Goal: Task Accomplishment & Management: Manage account settings

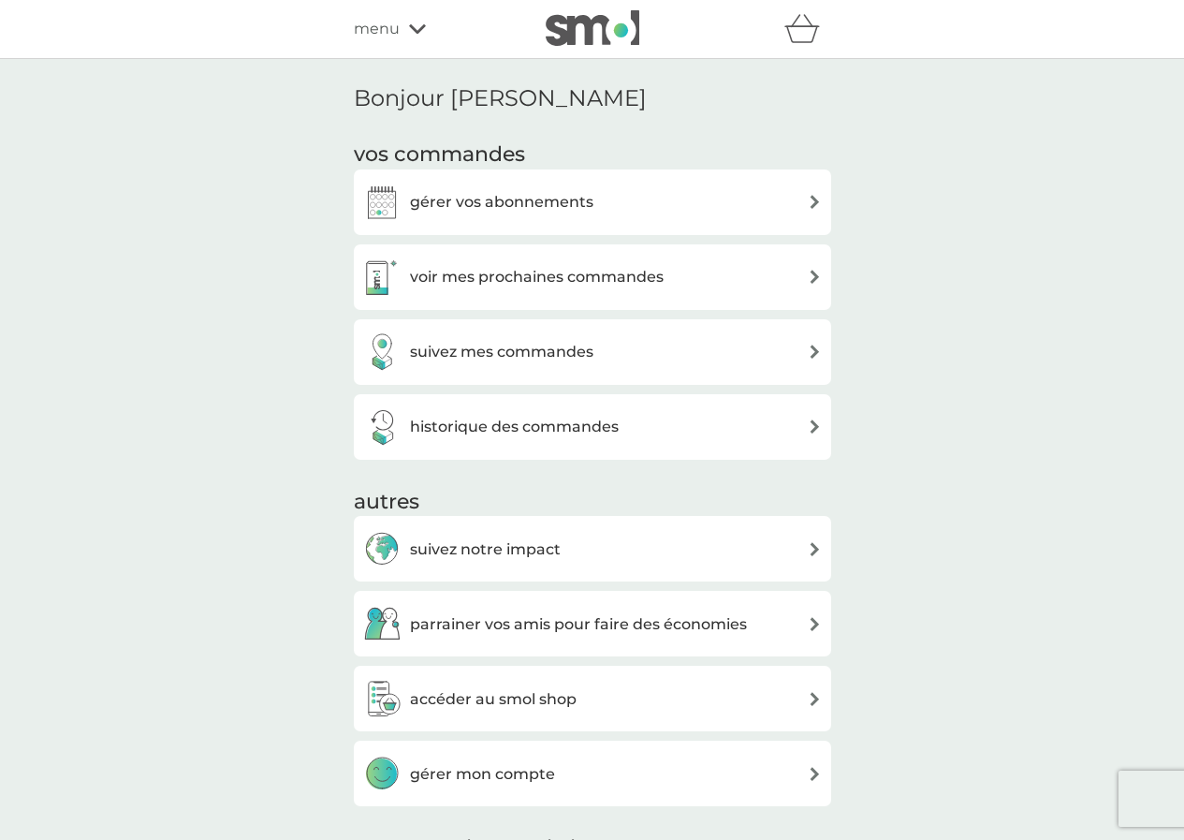
click at [743, 214] on div "gérer vos abonnements" at bounding box center [592, 202] width 459 height 37
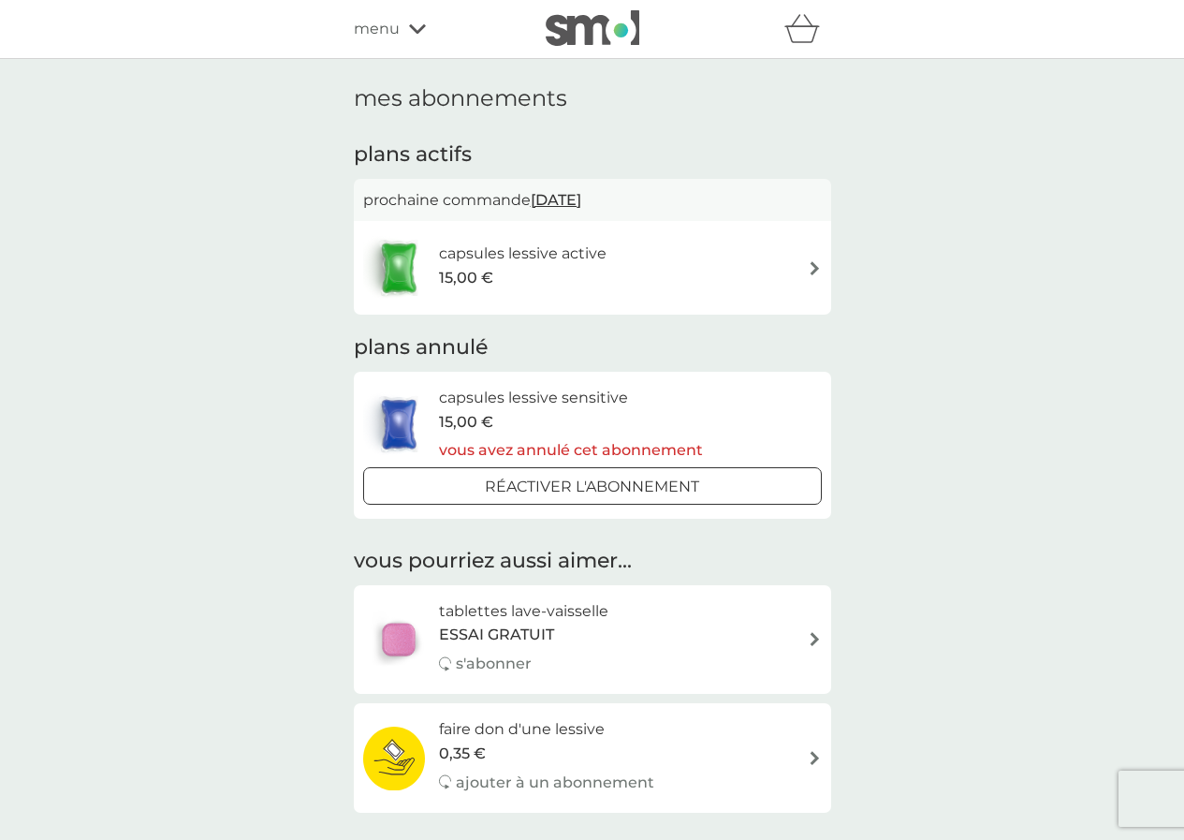
click at [724, 264] on div "capsules lessive active 15,00 €" at bounding box center [592, 268] width 459 height 66
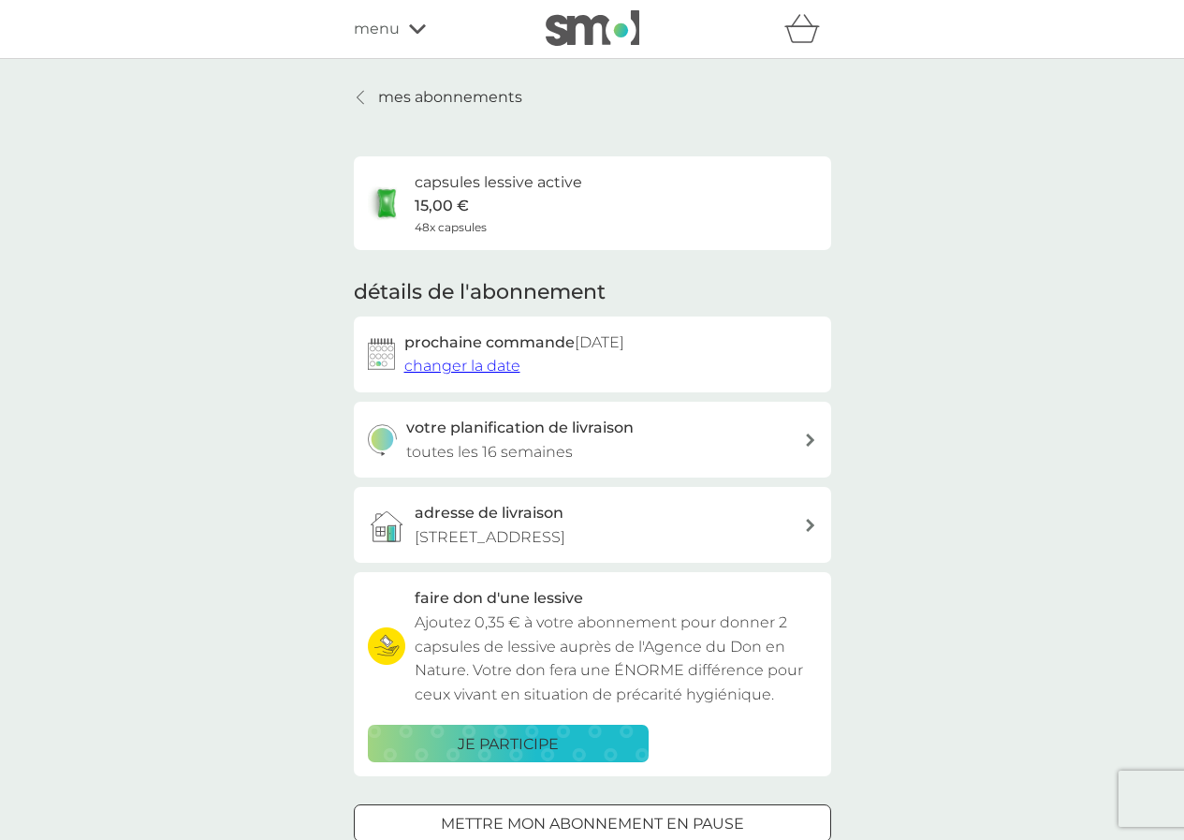
click at [379, 36] on font "menu" at bounding box center [377, 29] width 46 height 18
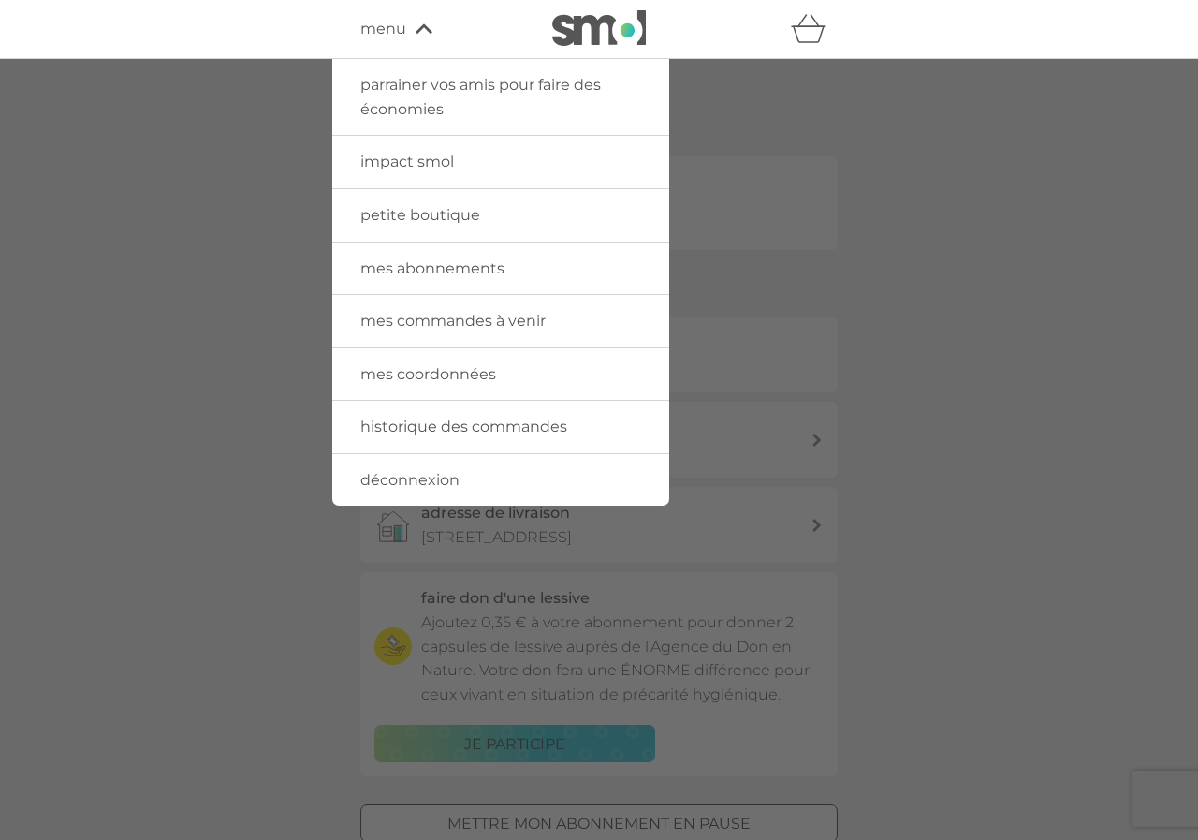
click at [429, 158] on font "impact smol" at bounding box center [407, 162] width 94 height 18
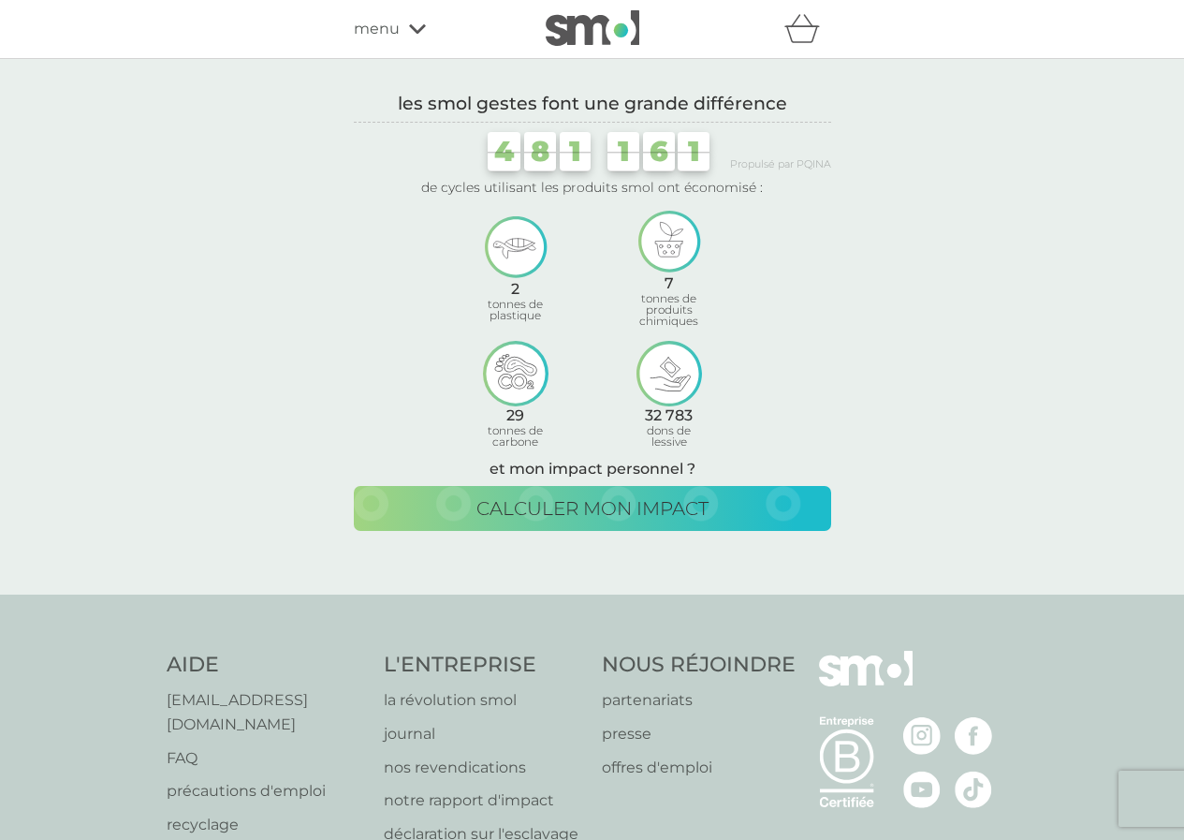
click at [383, 35] on font "menu" at bounding box center [377, 29] width 46 height 18
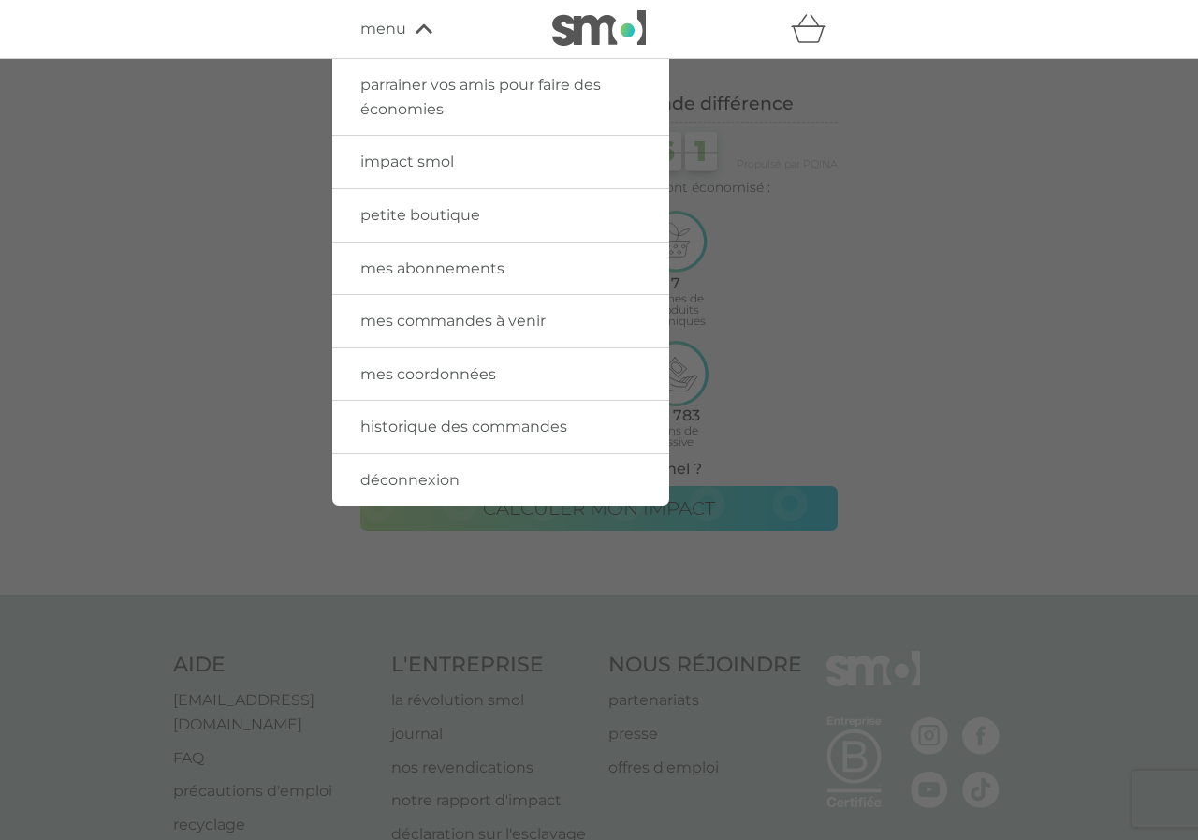
click at [454, 215] on font "petite boutique" at bounding box center [420, 215] width 120 height 18
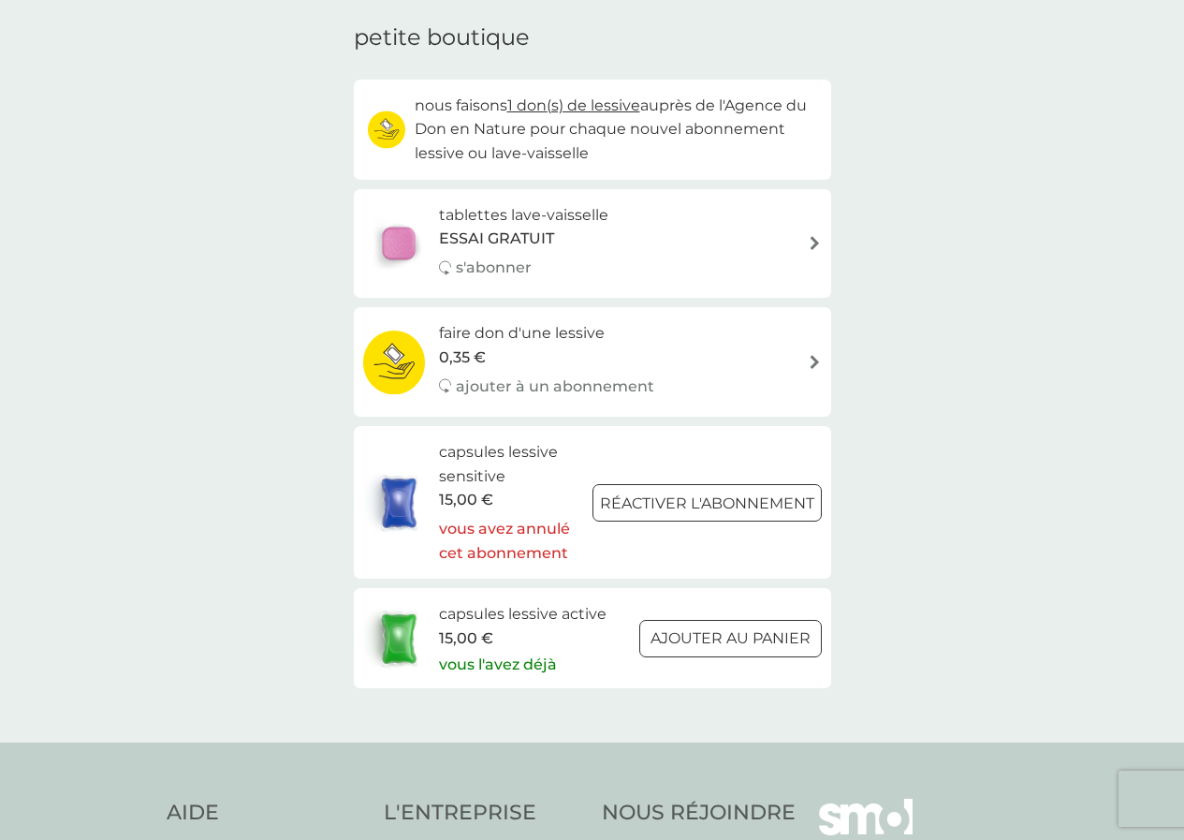
scroll to position [187, 0]
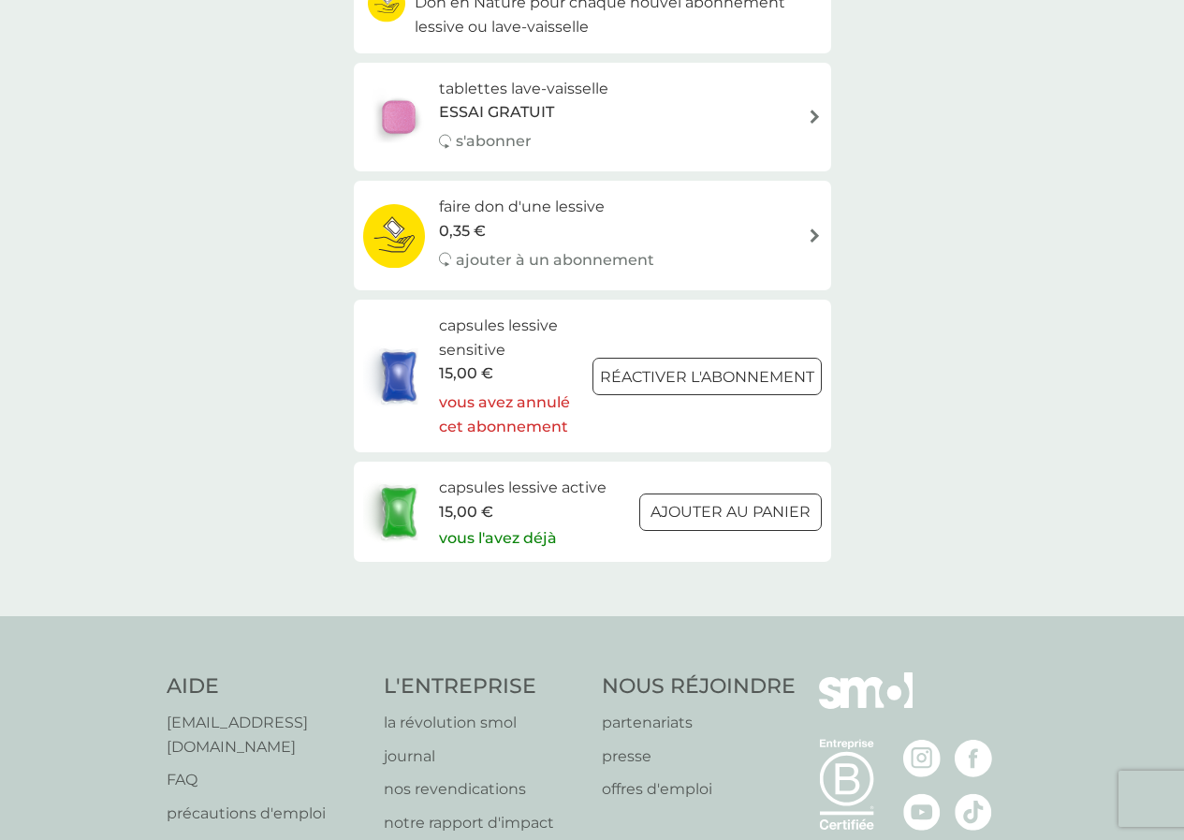
click at [438, 483] on div at bounding box center [401, 512] width 77 height 66
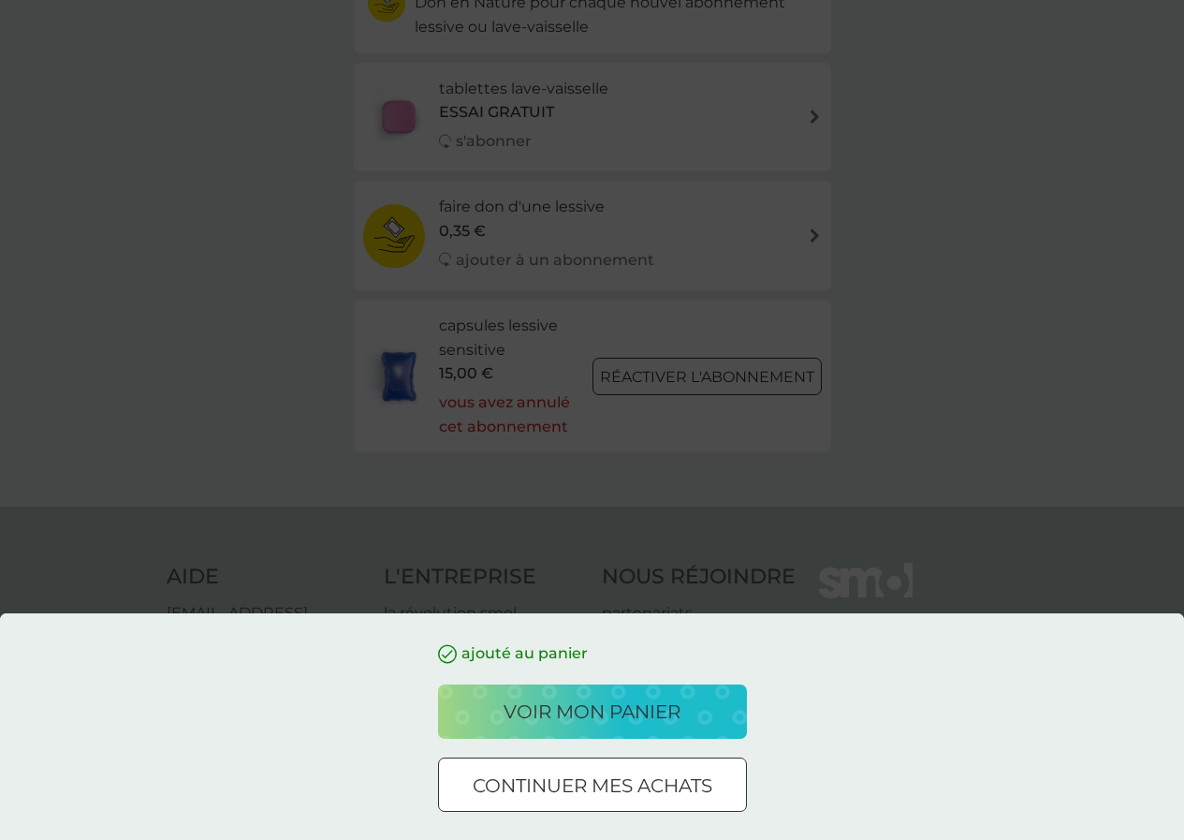
click at [700, 793] on font "continuer mes achats" at bounding box center [593, 785] width 240 height 22
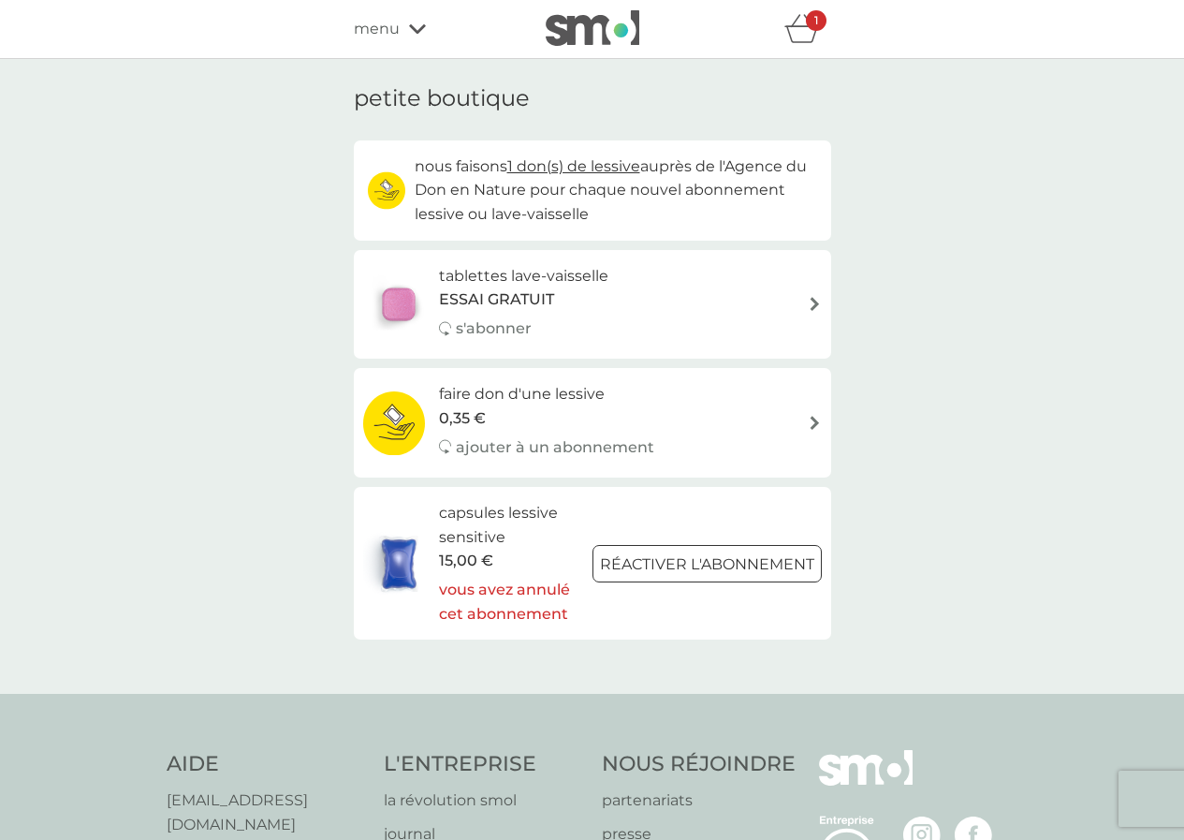
drag, startPoint x: 238, startPoint y: 1344, endPoint x: 959, endPoint y: 1606, distance: 767.2
click at [801, 34] on icon "panier" at bounding box center [803, 28] width 36 height 29
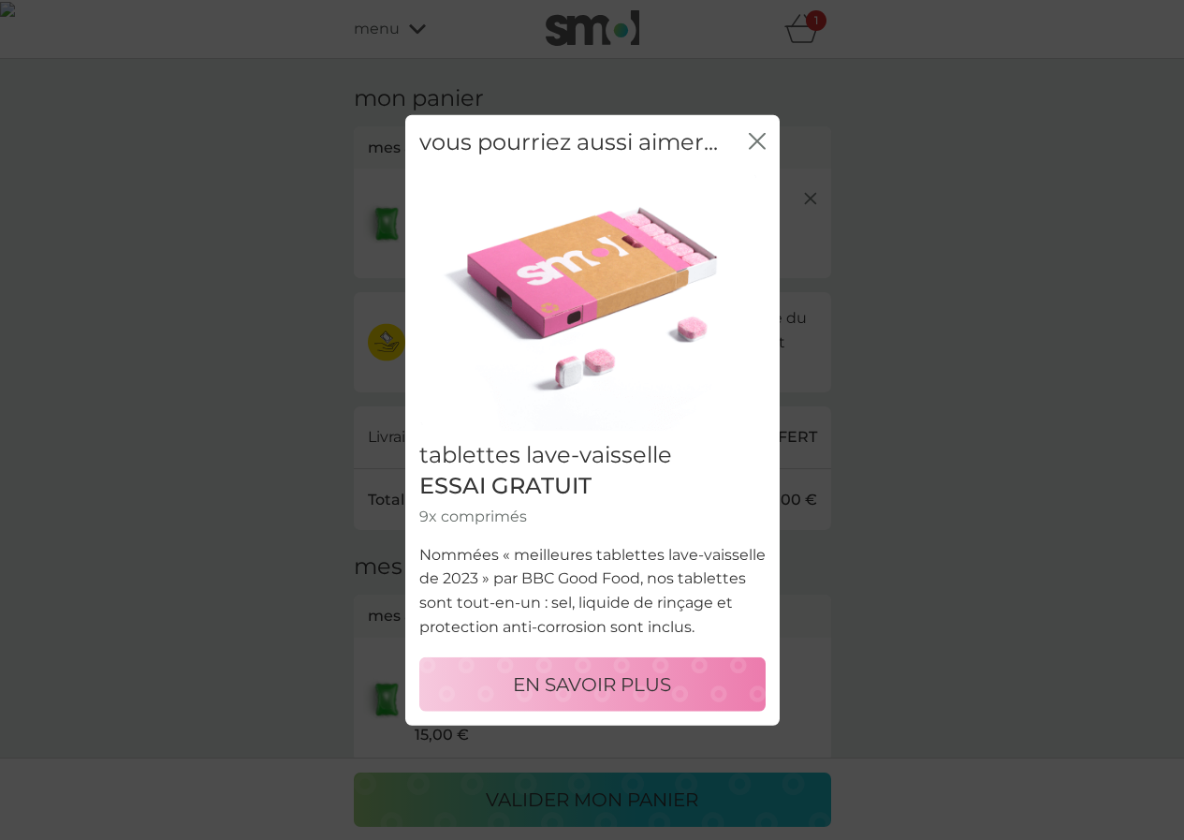
click at [759, 137] on icon "fermer" at bounding box center [757, 140] width 17 height 17
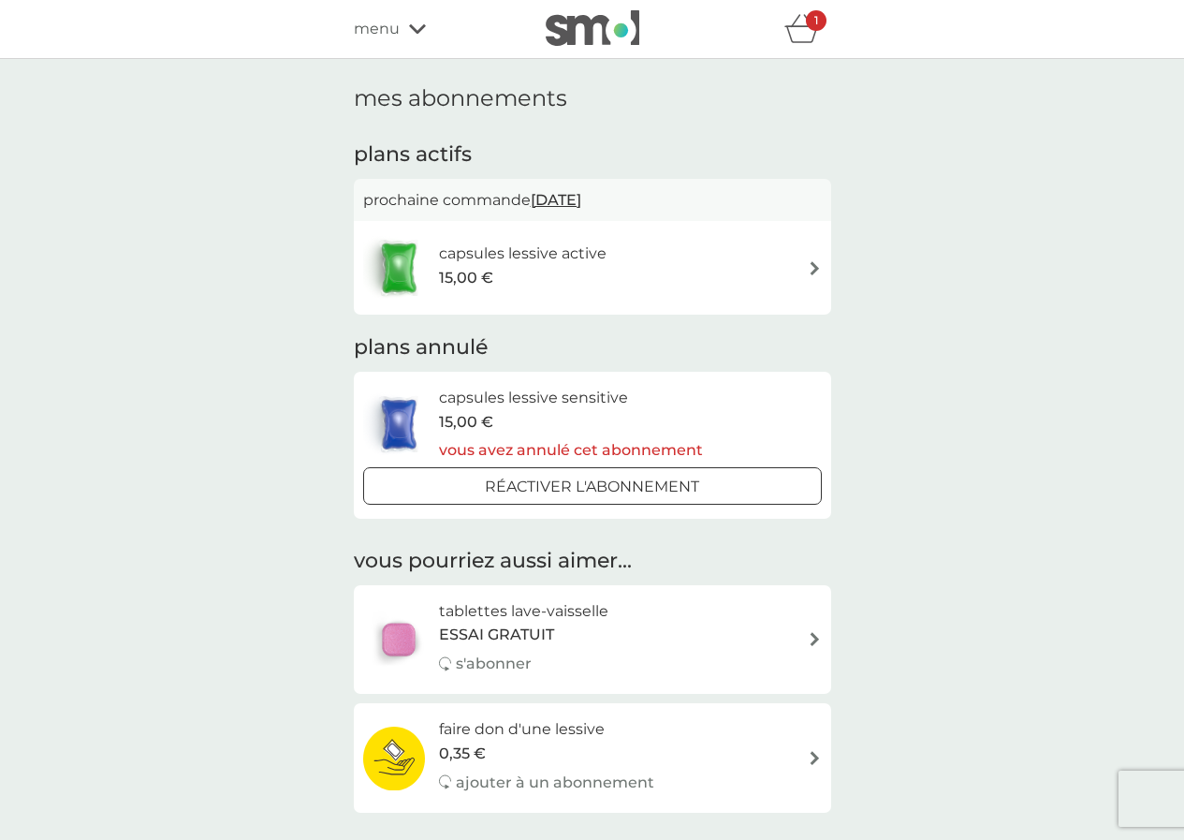
click at [410, 26] on icon at bounding box center [417, 28] width 17 height 9
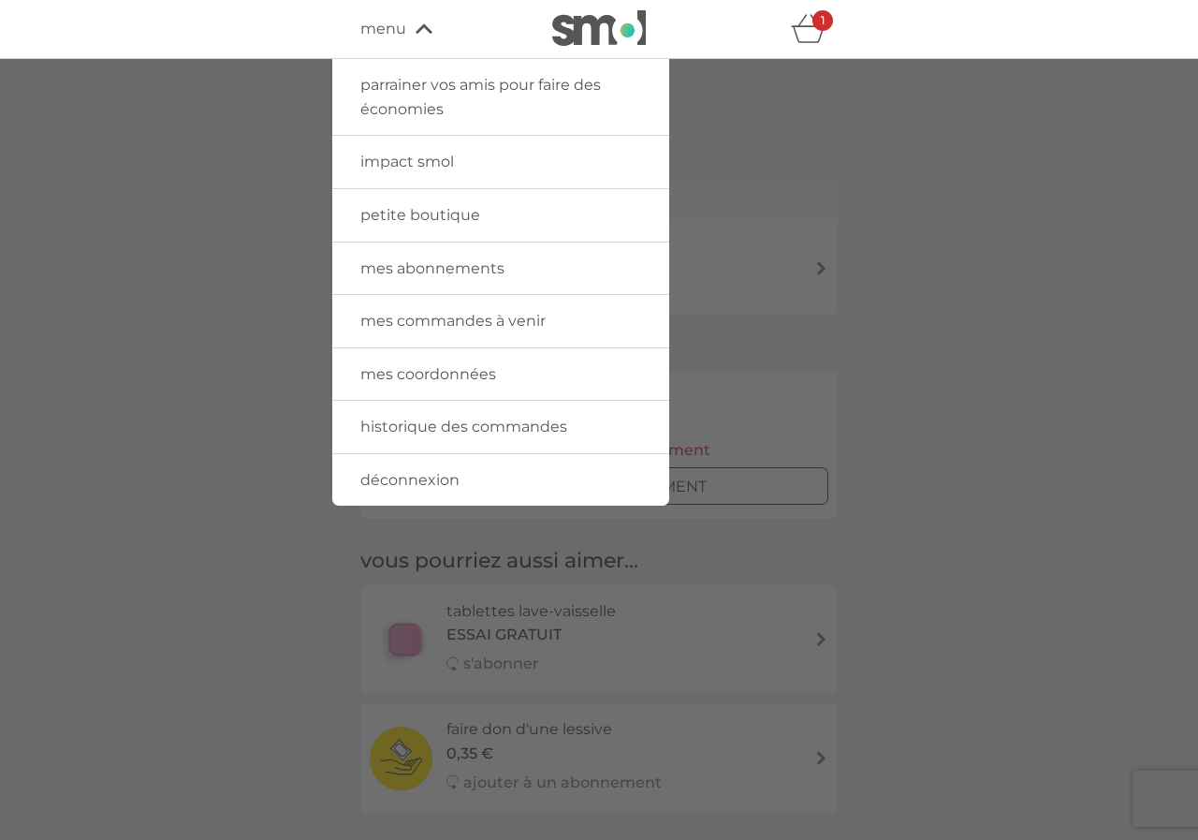
click at [437, 475] on font "déconnexion" at bounding box center [409, 480] width 99 height 18
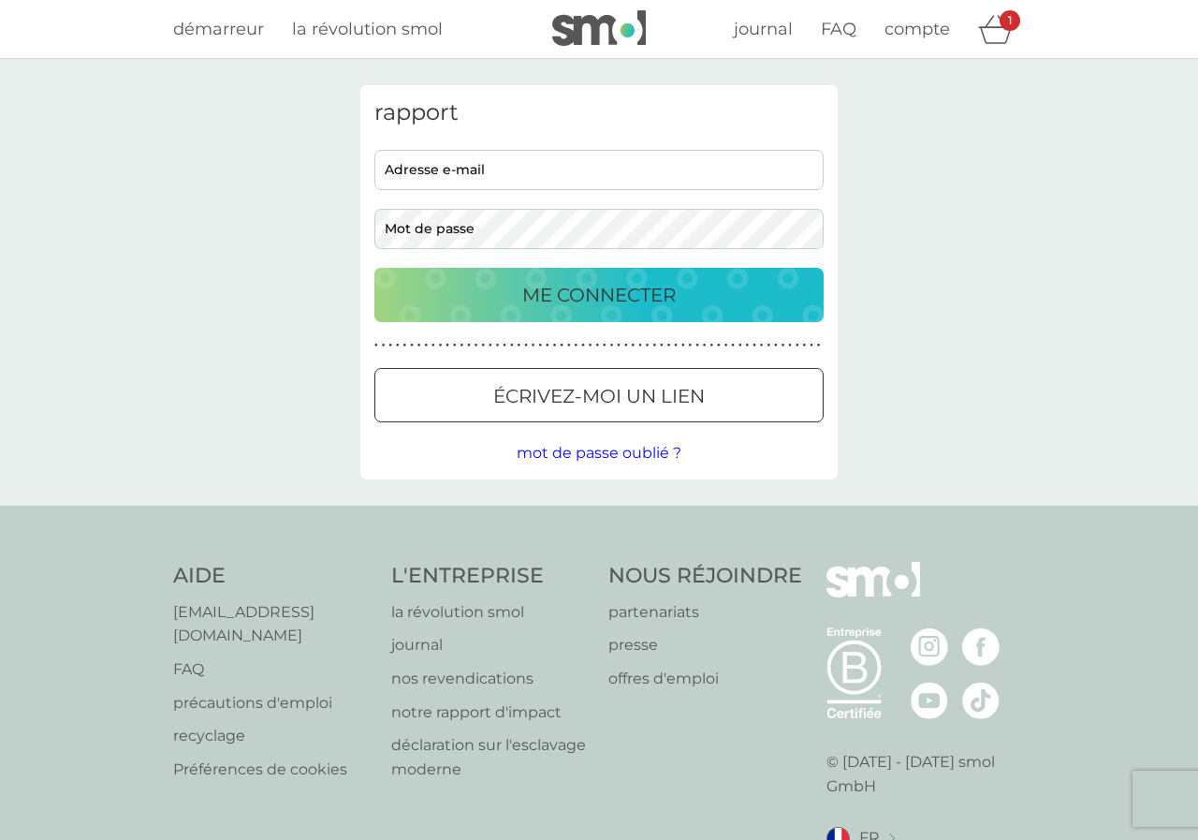
type input "lopezmariemad@gmail.com"
